Goal: Transaction & Acquisition: Purchase product/service

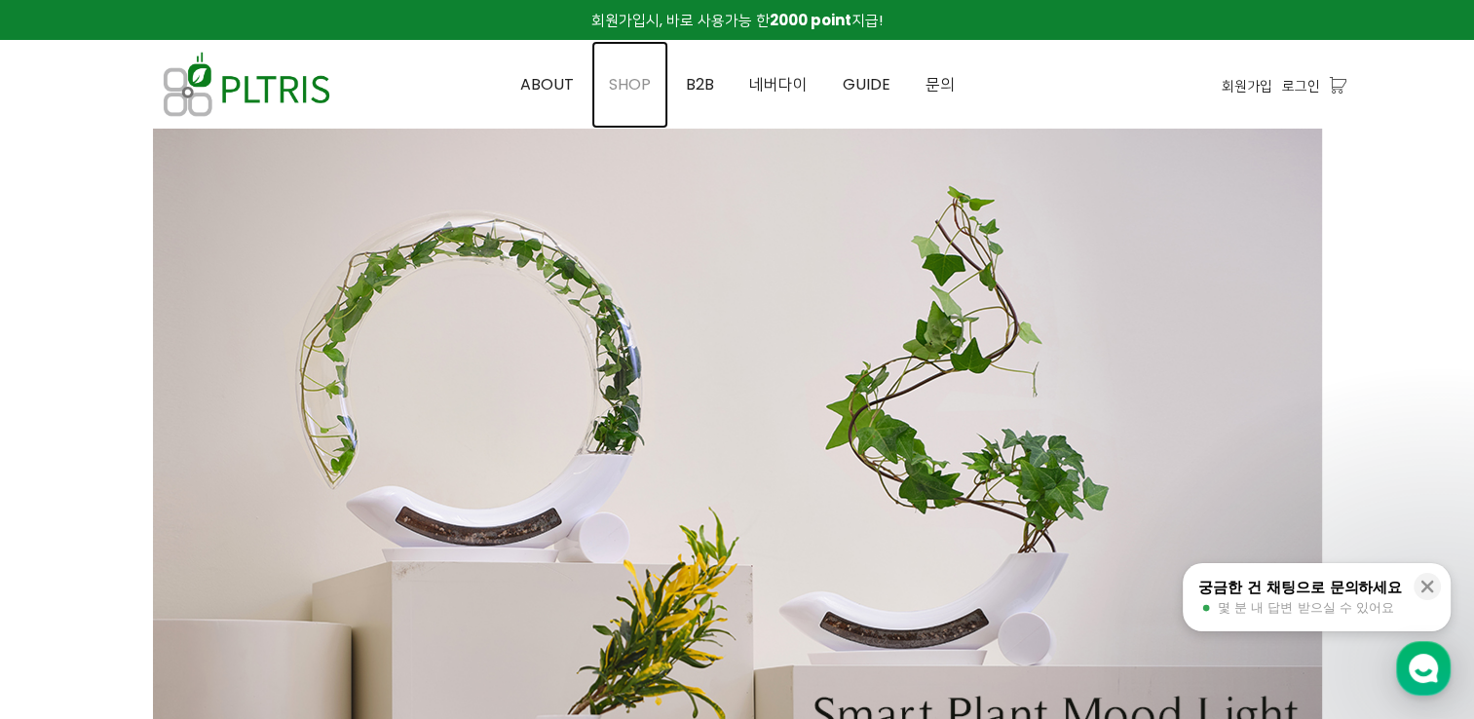
click at [628, 74] on span "SHOP" at bounding box center [630, 84] width 42 height 22
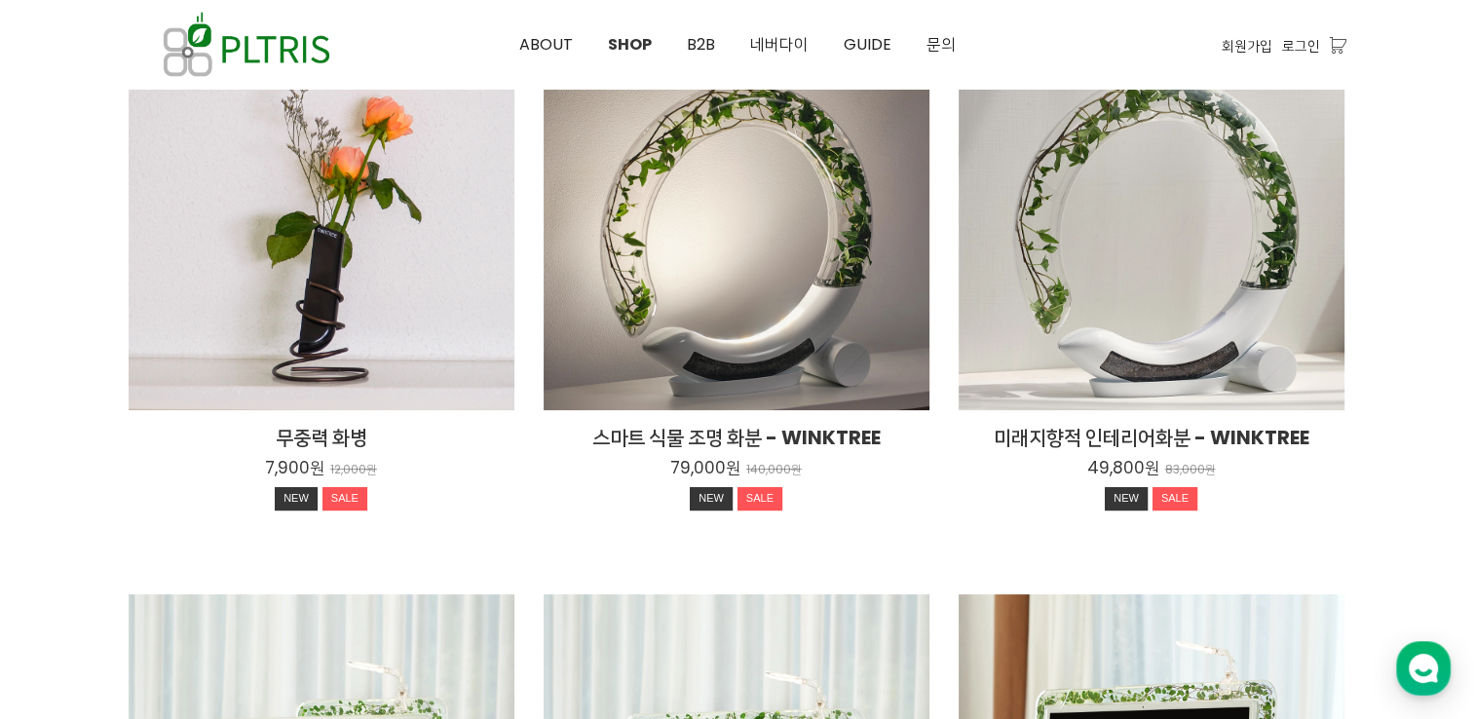
scroll to position [195, 0]
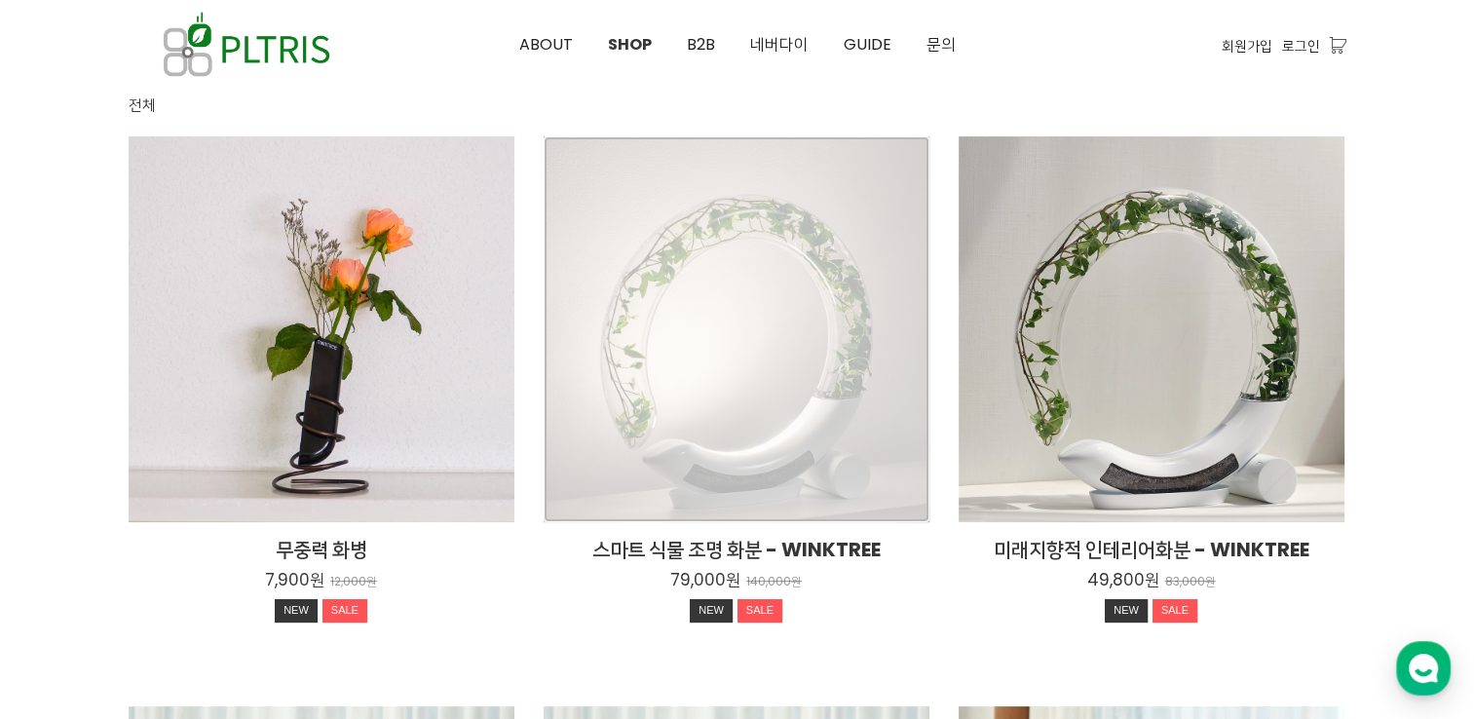
click at [740, 352] on div "스마트 식물 조명 화분 - WINKTREE 79,000원 140,000원 NEW SALE" at bounding box center [737, 329] width 386 height 386
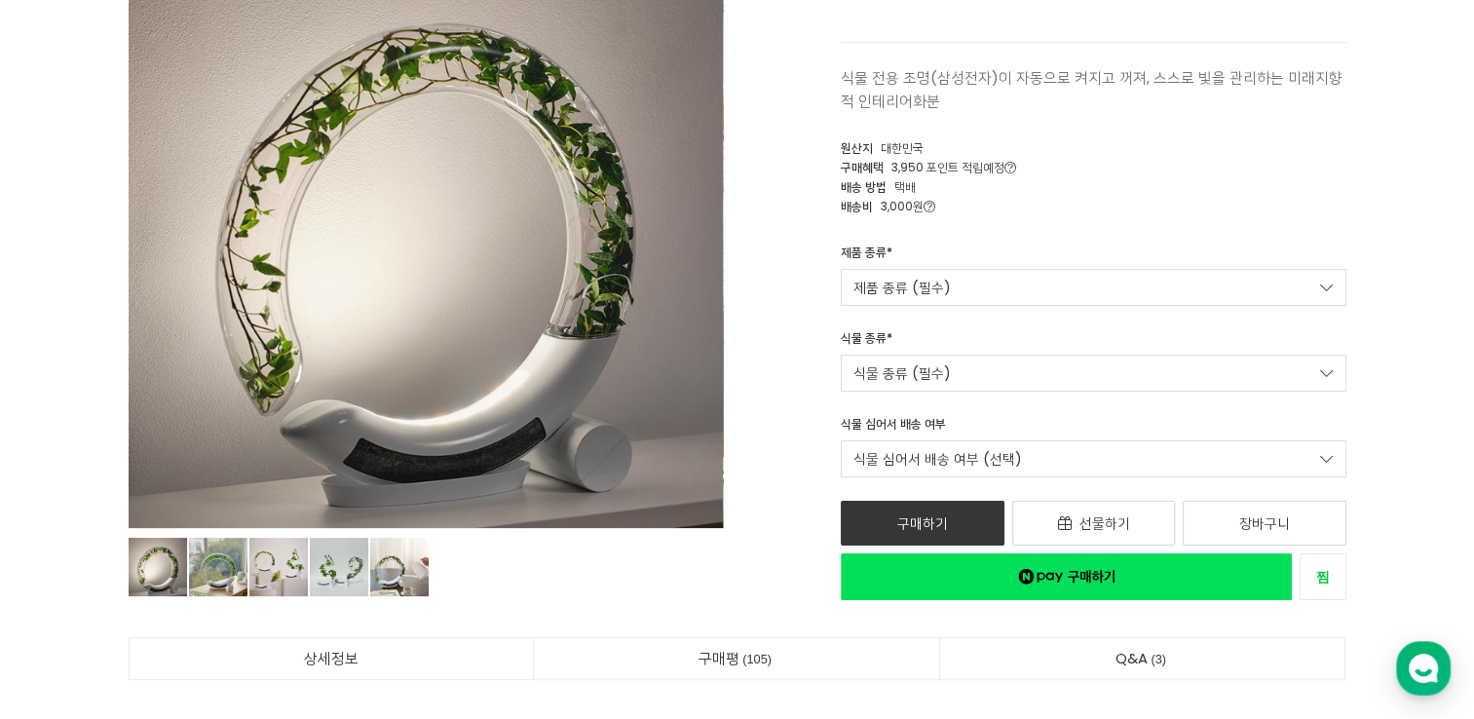
scroll to position [292, 0]
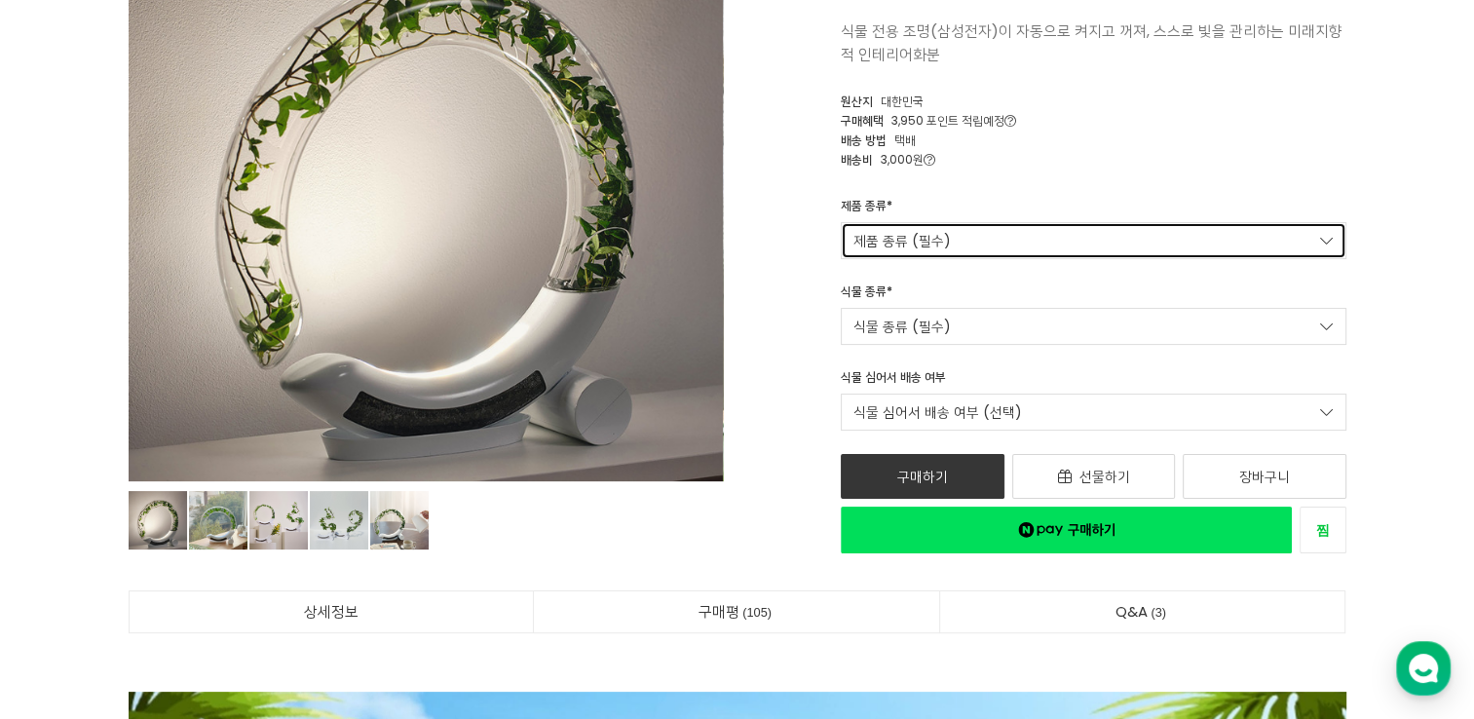
click at [959, 232] on link "제품 종류 (필수)" at bounding box center [1094, 240] width 506 height 37
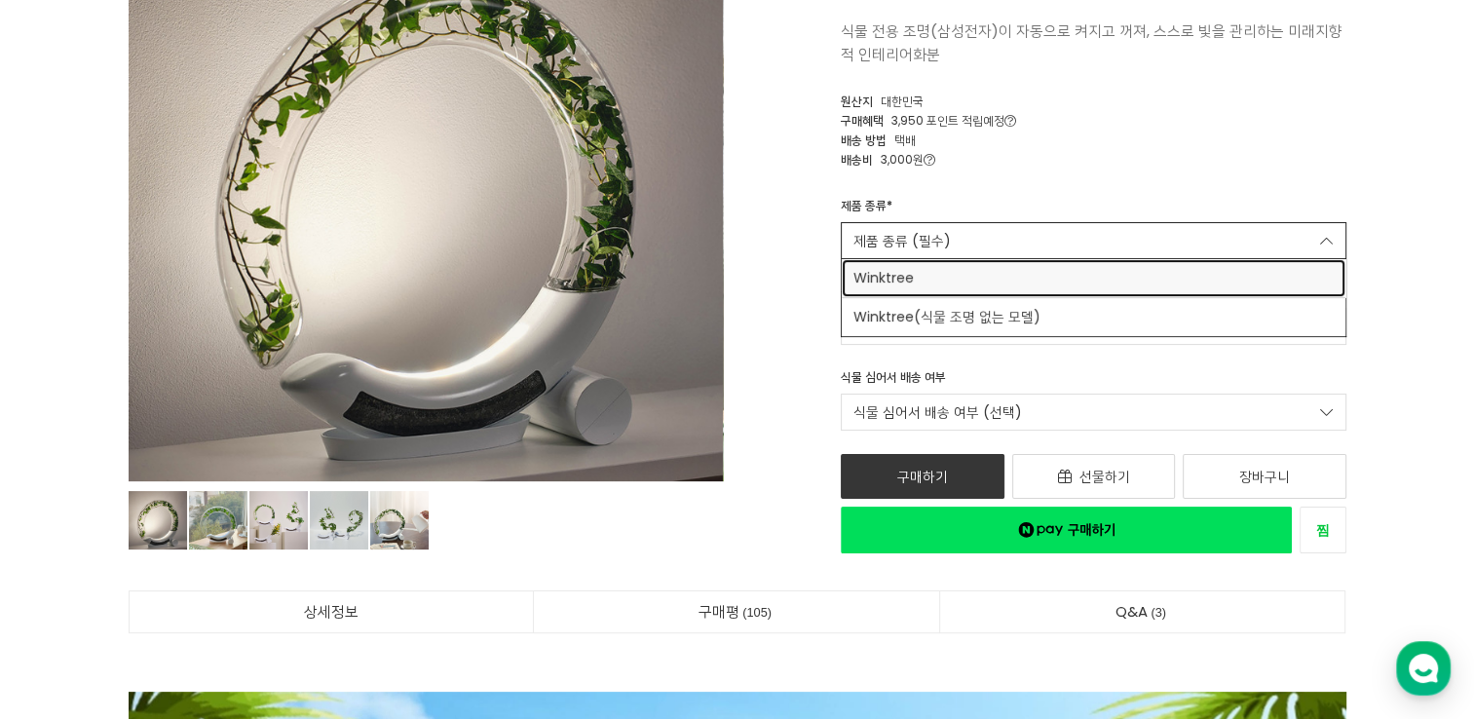
click at [962, 277] on span "Winktree" at bounding box center [1093, 278] width 480 height 20
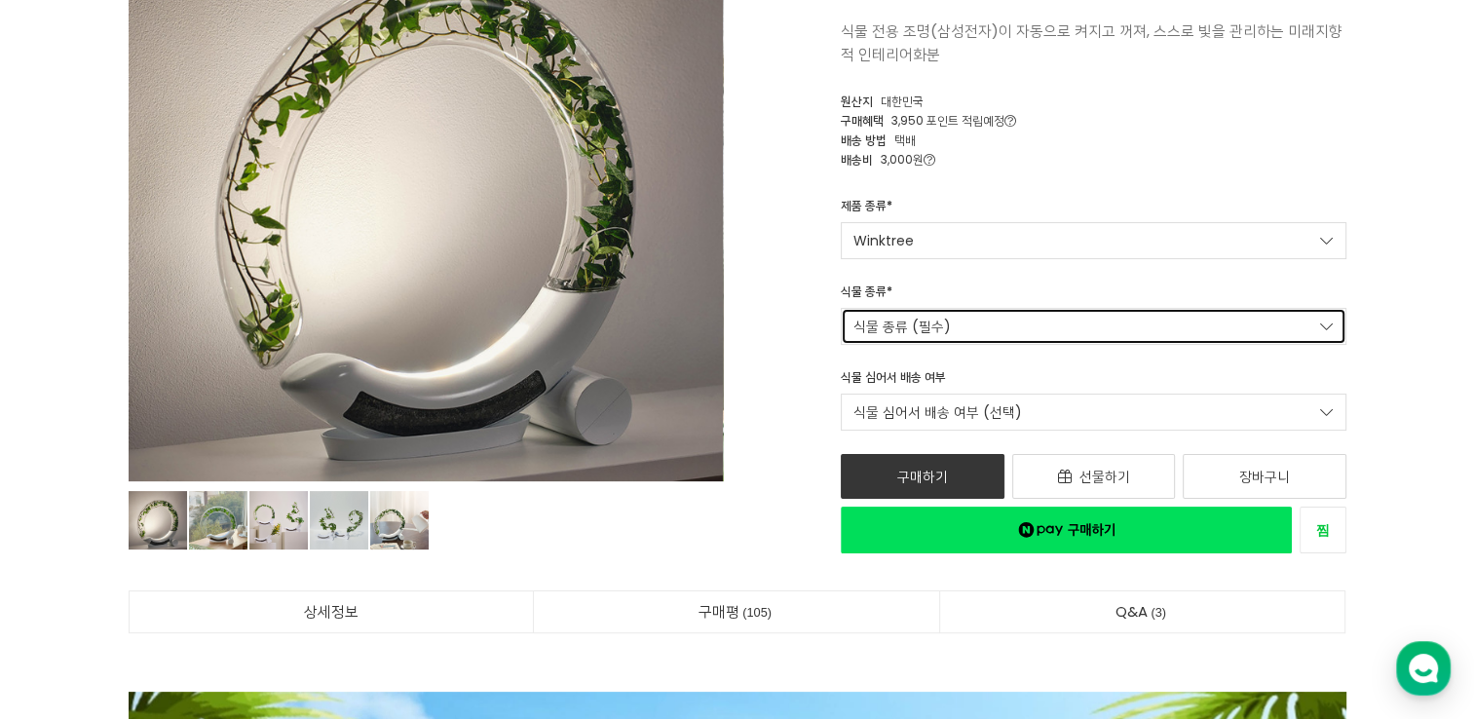
click at [958, 317] on link "식물 종류 (필수)" at bounding box center [1094, 326] width 506 height 37
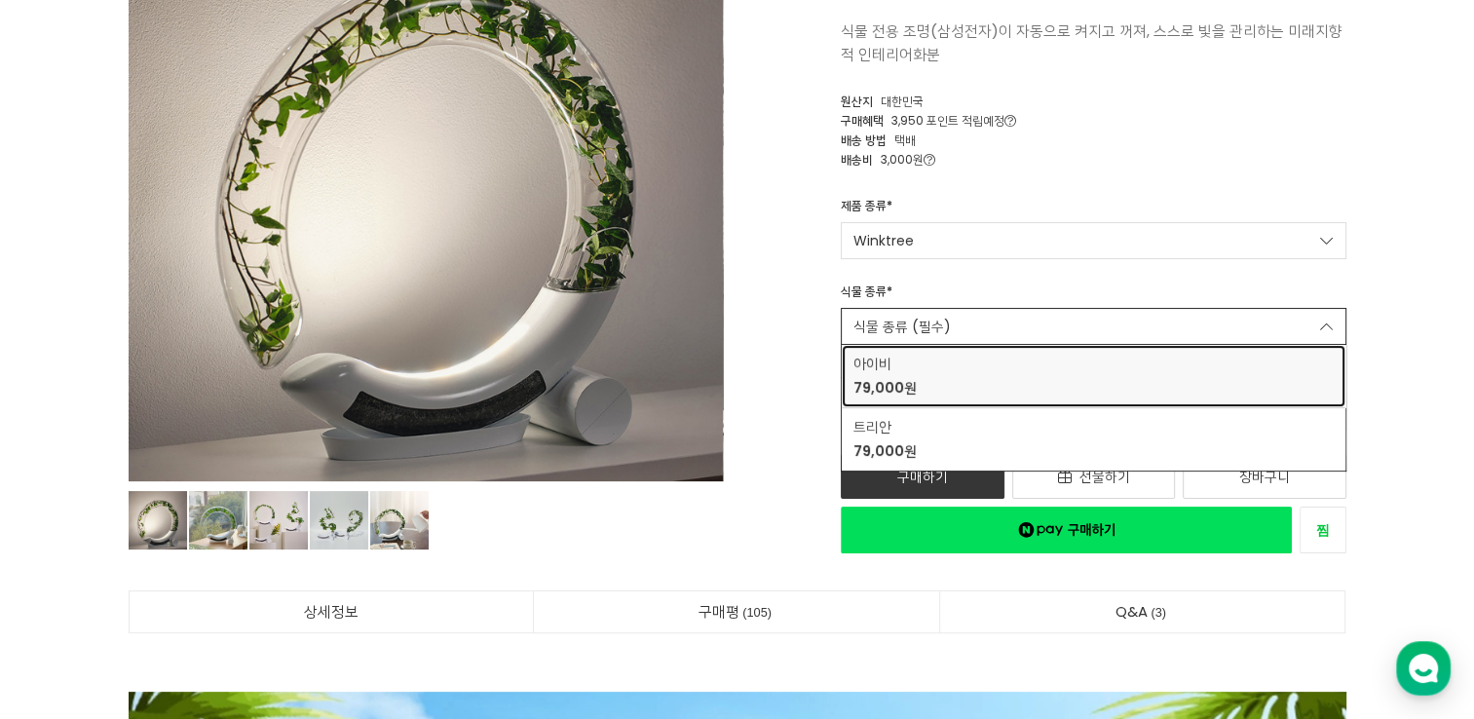
click at [975, 396] on div "아이비 79,000원" at bounding box center [1093, 376] width 480 height 45
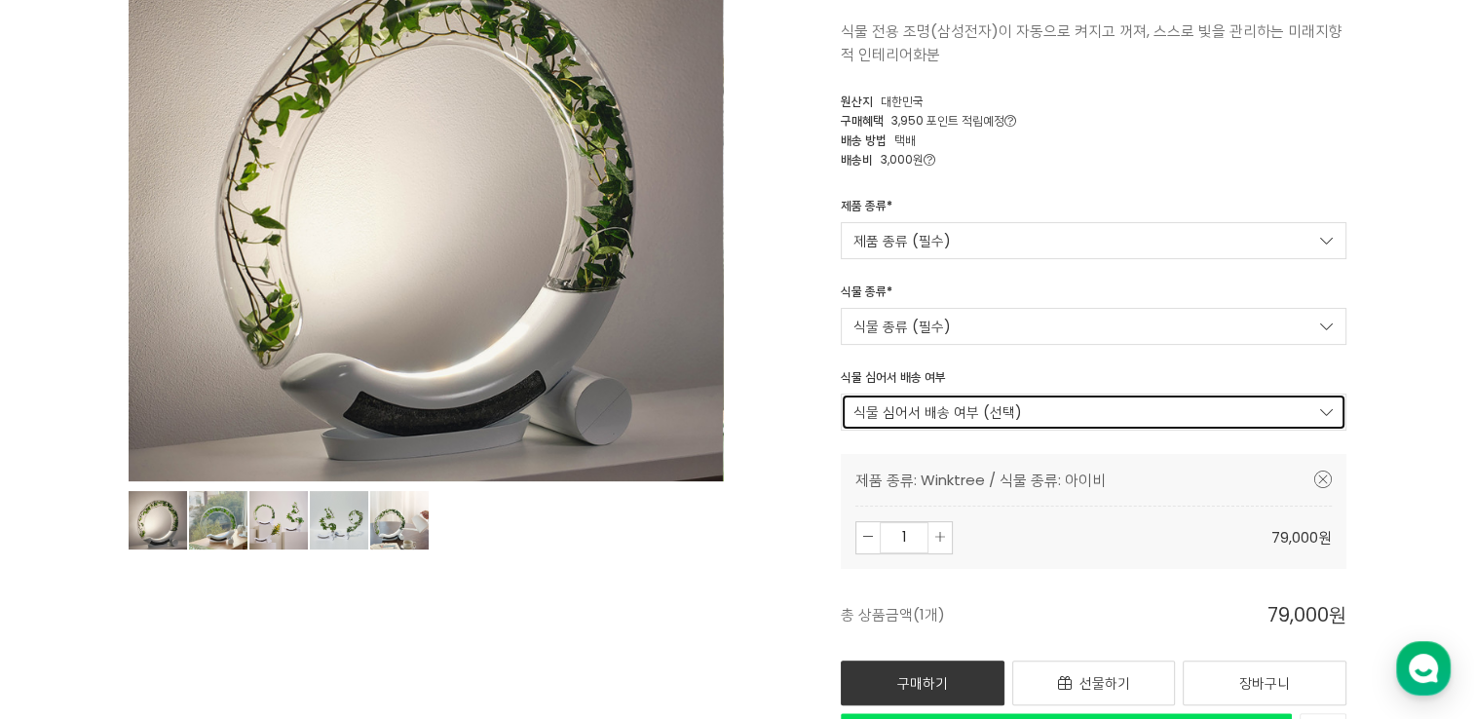
click at [982, 426] on link "식물 심어서 배송 여부 (선택)" at bounding box center [1094, 412] width 506 height 37
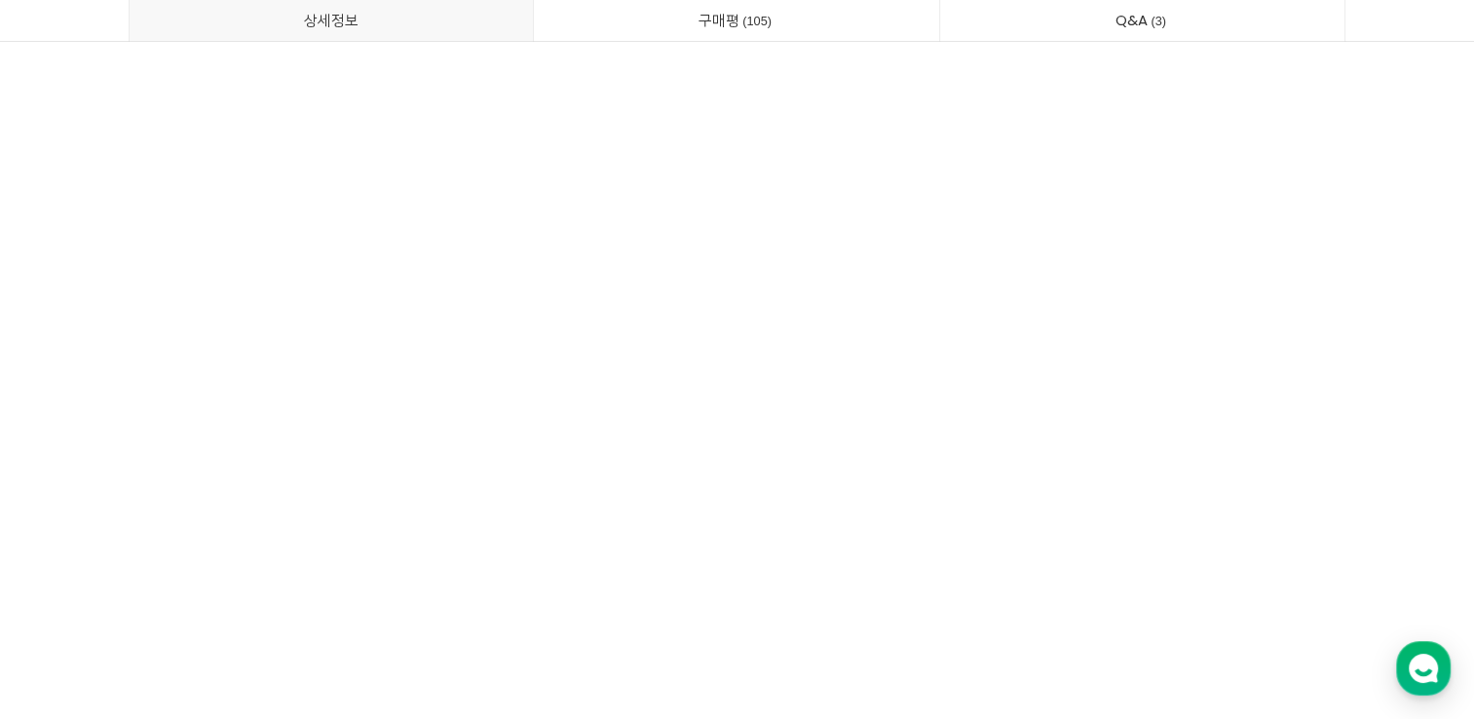
scroll to position [44143, 0]
